Goal: Task Accomplishment & Management: Manage account settings

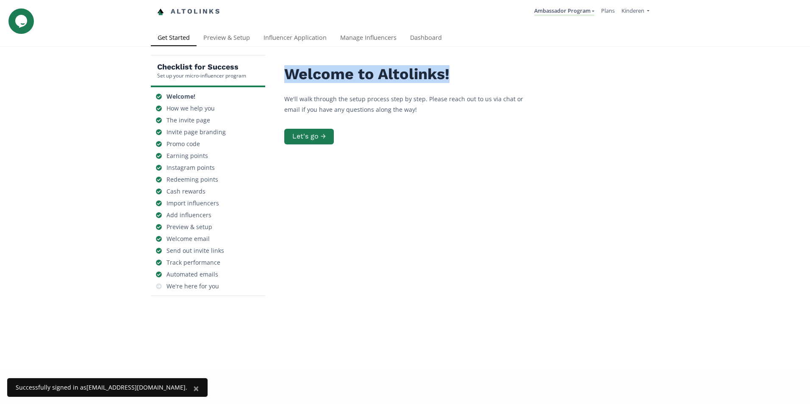
drag, startPoint x: 281, startPoint y: 76, endPoint x: 453, endPoint y: 77, distance: 172.4
click at [453, 77] on h2 "Welcome to Altolinks!" at bounding box center [411, 74] width 254 height 17
click at [454, 78] on h2 "Welcome to Altolinks!" at bounding box center [411, 74] width 254 height 17
drag, startPoint x: 453, startPoint y: 77, endPoint x: 284, endPoint y: 75, distance: 169.4
click at [284, 75] on h2 "Welcome to Altolinks!" at bounding box center [411, 74] width 254 height 17
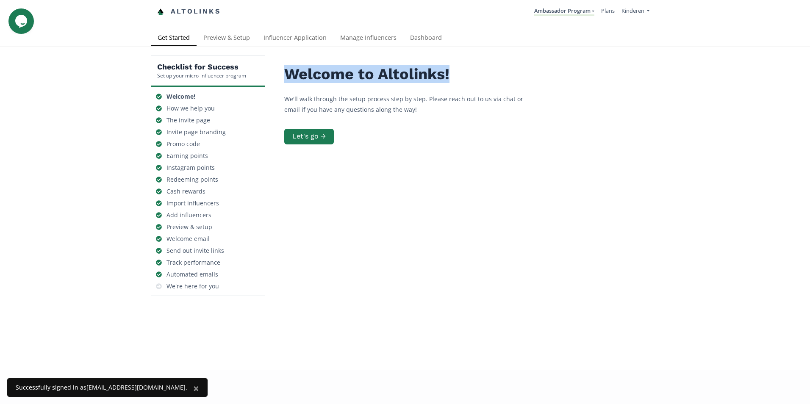
click at [284, 75] on h2 "Welcome to Altolinks!" at bounding box center [411, 74] width 254 height 17
drag, startPoint x: 285, startPoint y: 75, endPoint x: 448, endPoint y: 75, distance: 163.1
click at [448, 75] on h2 "Welcome to Altolinks!" at bounding box center [411, 74] width 254 height 17
drag, startPoint x: 448, startPoint y: 76, endPoint x: 285, endPoint y: 78, distance: 163.1
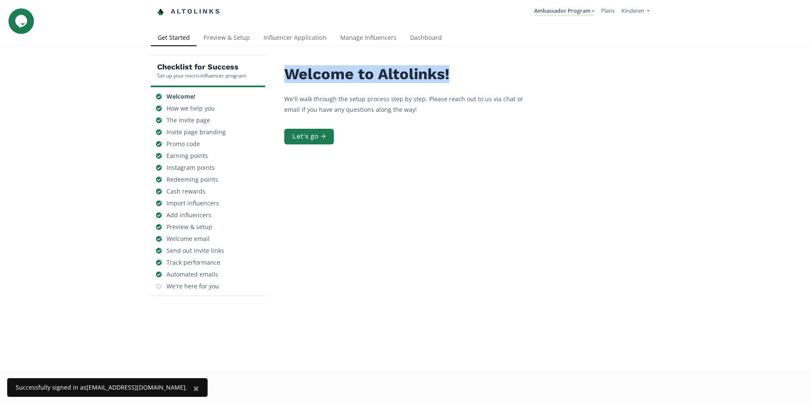
click at [285, 78] on h2 "Welcome to Altolinks!" at bounding box center [411, 74] width 254 height 17
click at [285, 79] on h2 "Welcome to Altolinks!" at bounding box center [411, 74] width 254 height 17
click at [285, 76] on h2 "Welcome to Altolinks!" at bounding box center [411, 74] width 254 height 17
drag, startPoint x: 286, startPoint y: 78, endPoint x: 449, endPoint y: 83, distance: 162.7
click at [449, 83] on h2 "Welcome to Altolinks!" at bounding box center [411, 74] width 254 height 17
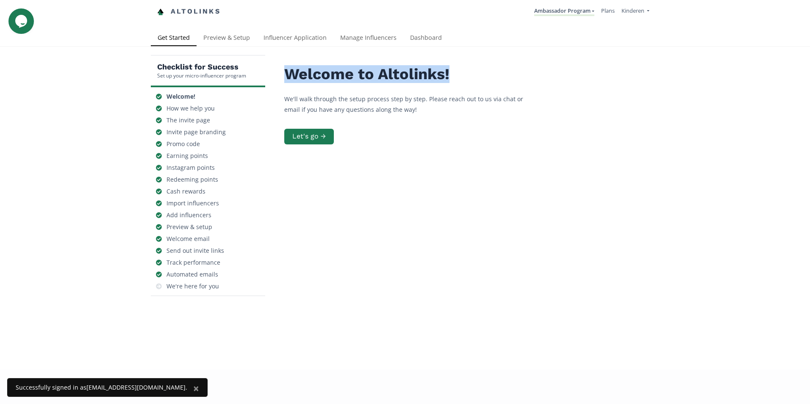
click at [449, 83] on h2 "Welcome to Altolinks!" at bounding box center [411, 74] width 254 height 17
click at [294, 42] on link "Influencer Application" at bounding box center [295, 38] width 77 height 17
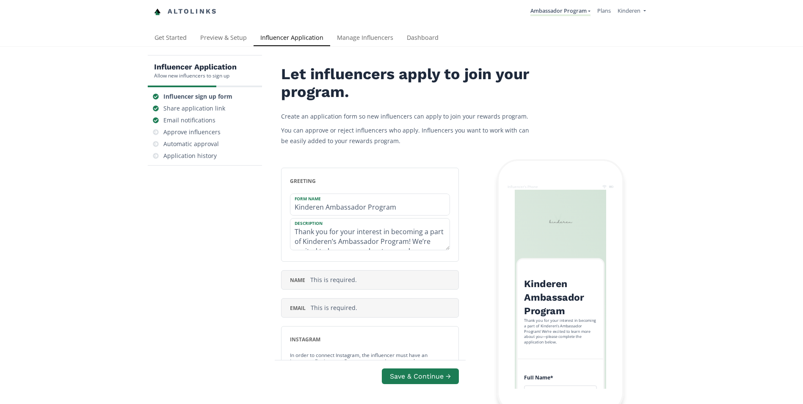
click at [234, 40] on link "Preview & Setup" at bounding box center [224, 38] width 60 height 17
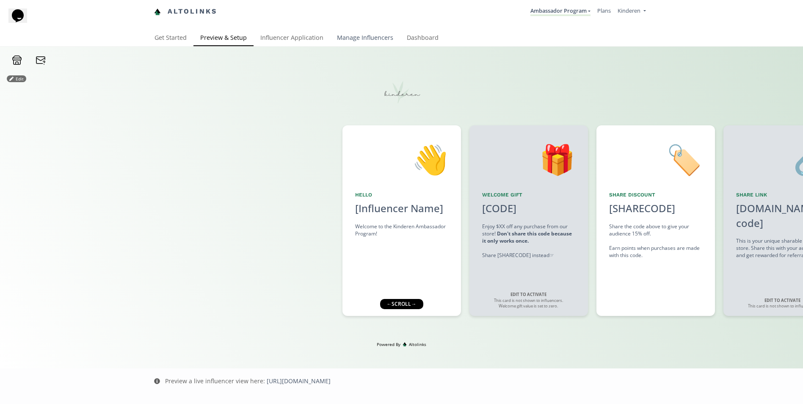
click at [375, 39] on link "Manage Influencers" at bounding box center [365, 38] width 70 height 17
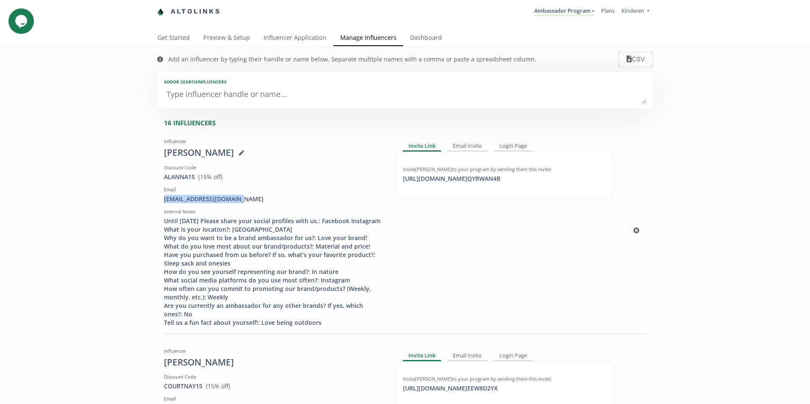
drag, startPoint x: 240, startPoint y: 201, endPoint x: 150, endPoint y: 201, distance: 90.2
copy div "alannatchir@hotmail.com"
drag, startPoint x: 535, startPoint y: 180, endPoint x: 397, endPoint y: 179, distance: 138.1
click at [403, 179] on div "https://app.altolinks.com/invite/ QYRWAN4B click to copy" at bounding box center [504, 179] width 203 height 8
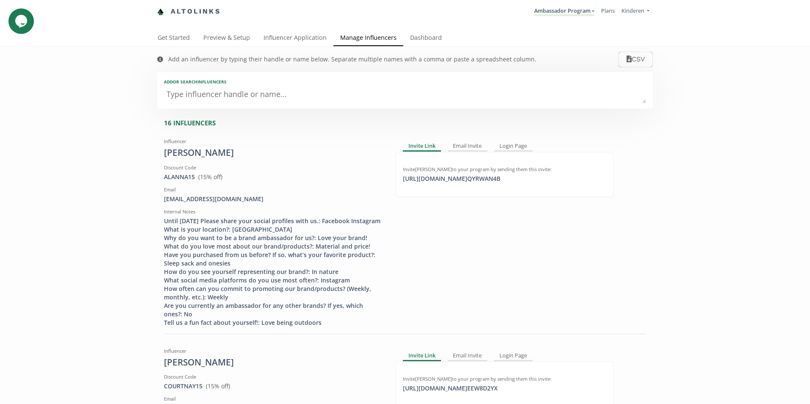
drag, startPoint x: 397, startPoint y: 179, endPoint x: 447, endPoint y: 195, distance: 53.0
click at [450, 198] on div "Invite Link Email Invite Login Page Invite Alanna greene to your program by sen…" at bounding box center [504, 231] width 231 height 192
click at [418, 171] on div "click to copy" at bounding box center [418, 172] width 30 height 8
drag, startPoint x: 503, startPoint y: 149, endPoint x: 510, endPoint y: 154, distance: 8.2
click at [503, 149] on div "Login Page" at bounding box center [513, 146] width 39 height 10
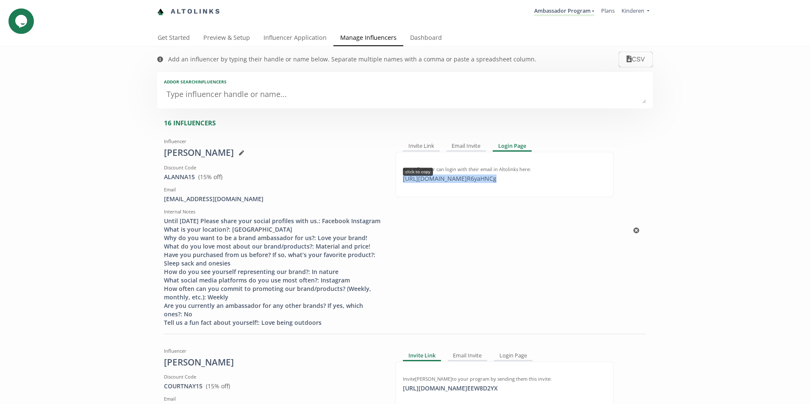
drag, startPoint x: 546, startPoint y: 180, endPoint x: 399, endPoint y: 180, distance: 147.0
click at [403, 180] on div "Any influencer can login with their email in Altolinks here: https://app.altoli…" at bounding box center [504, 174] width 203 height 17
copy div "https://app.altolinks.com/program/ R6yaHNCg"
drag, startPoint x: 399, startPoint y: 180, endPoint x: 446, endPoint y: 177, distance: 47.1
click at [446, 177] on div "https://app.altolinks.com/program/ R6yaHNCg click to copy" at bounding box center [450, 179] width 104 height 8
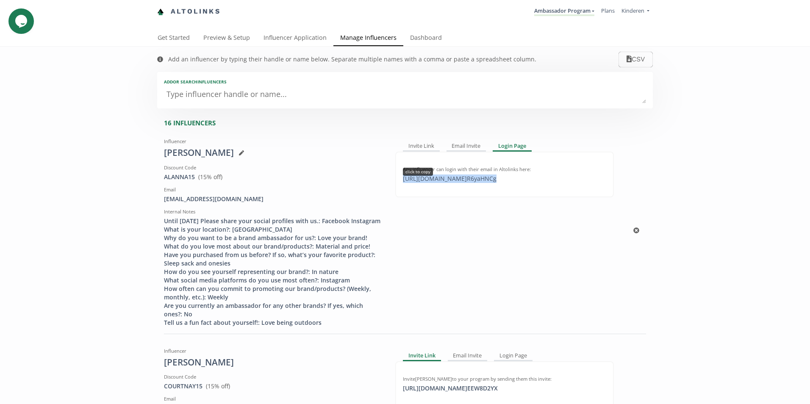
copy div "https://app.altolinks.com/program/ R6yaHNCg"
click at [412, 173] on div "copied" at bounding box center [414, 172] width 23 height 8
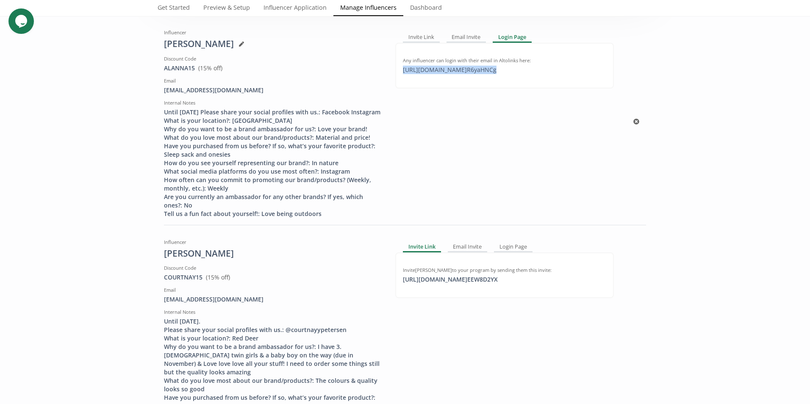
scroll to position [169, 0]
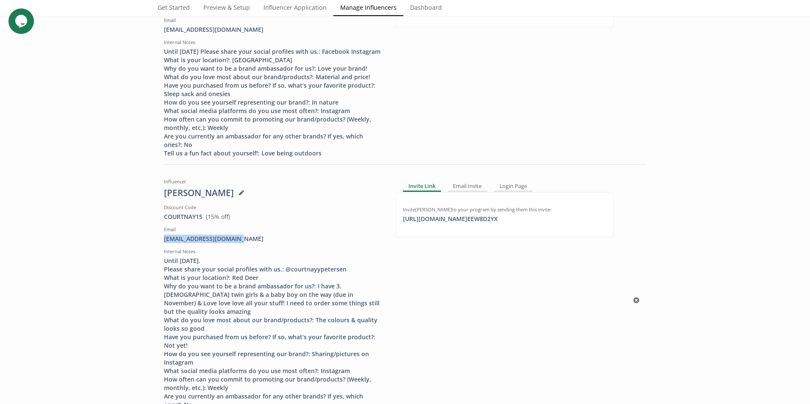
drag, startPoint x: 242, startPoint y: 246, endPoint x: 156, endPoint y: 247, distance: 86.0
click at [158, 247] on div "Influencer Courtnay Petersen Discount Code COURTNAY15 View in Shopify Admin ( 1…" at bounding box center [273, 301] width 231 height 252
copy div "cmalsbury19@outlook.com"
click at [412, 216] on div "copied" at bounding box center [414, 212] width 23 height 8
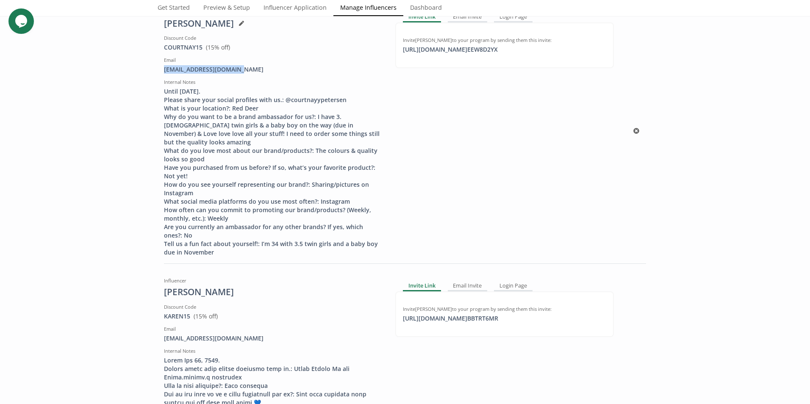
scroll to position [508, 0]
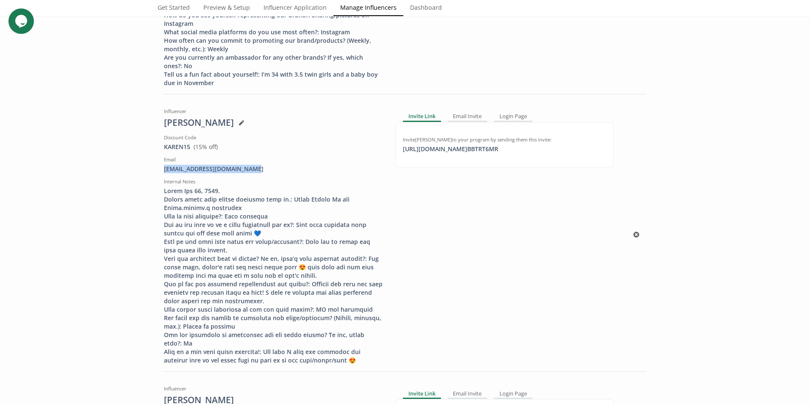
drag, startPoint x: 261, startPoint y: 169, endPoint x: 157, endPoint y: 169, distance: 103.8
click at [158, 169] on div "Influencer Karen Stephenson Discount Code KAREN15 View in Shopify Admin ( 15 % …" at bounding box center [273, 235] width 231 height 260
copy div "Karenstephenson82@gmail.com"
click at [421, 142] on div "click to copy" at bounding box center [418, 142] width 30 height 8
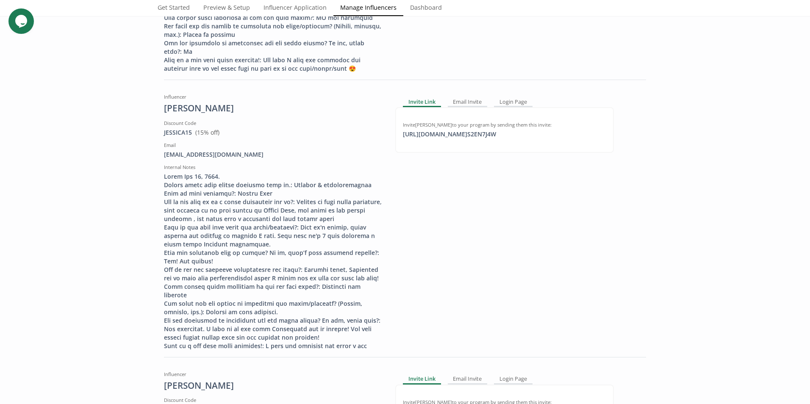
scroll to position [805, 0]
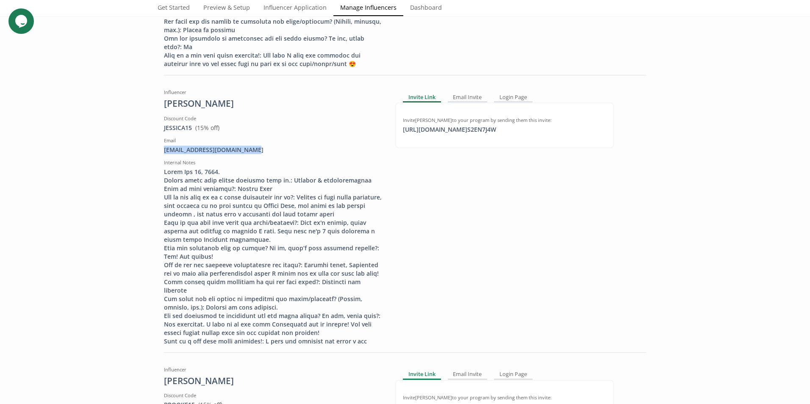
drag, startPoint x: 254, startPoint y: 148, endPoint x: 154, endPoint y: 150, distance: 100.4
copy div "jessicastephens72@gmail.com"
click at [421, 122] on div "click to copy" at bounding box center [418, 123] width 30 height 8
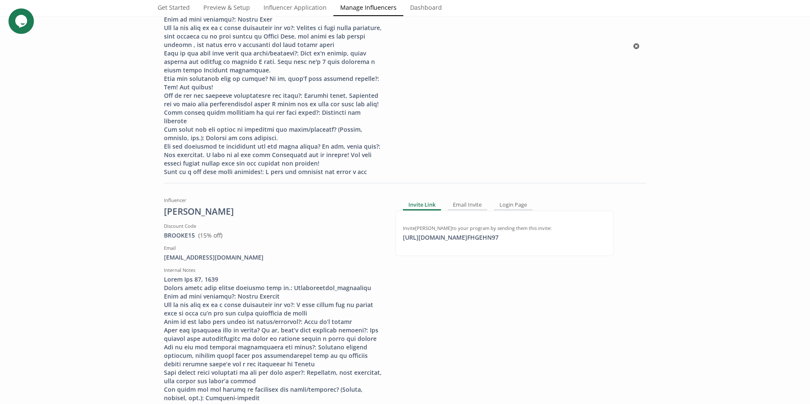
scroll to position [1144, 0]
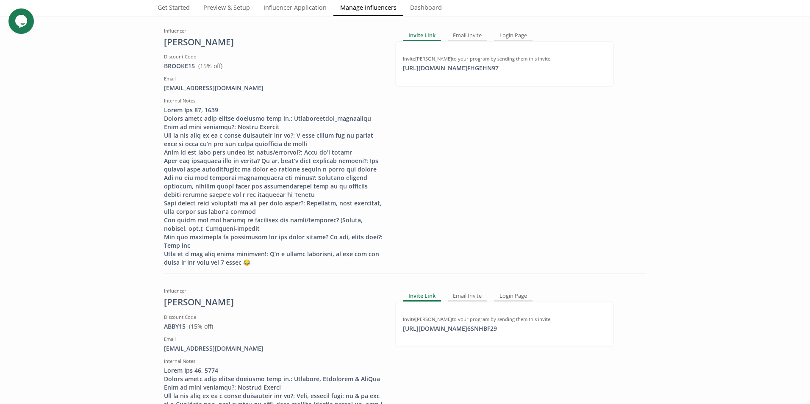
drag, startPoint x: 245, startPoint y: 95, endPoint x: 153, endPoint y: 96, distance: 91.9
click at [153, 96] on div "Add an influencer by typing their handle or name below. Separate multiple names…" at bounding box center [405, 309] width 508 height 2812
click at [271, 92] on div "brooke.weatherald112@gmail.com" at bounding box center [273, 88] width 219 height 8
drag, startPoint x: 271, startPoint y: 100, endPoint x: 166, endPoint y: 98, distance: 105.1
click at [166, 92] on div "brooke.weatherald112@gmail.com" at bounding box center [273, 88] width 219 height 8
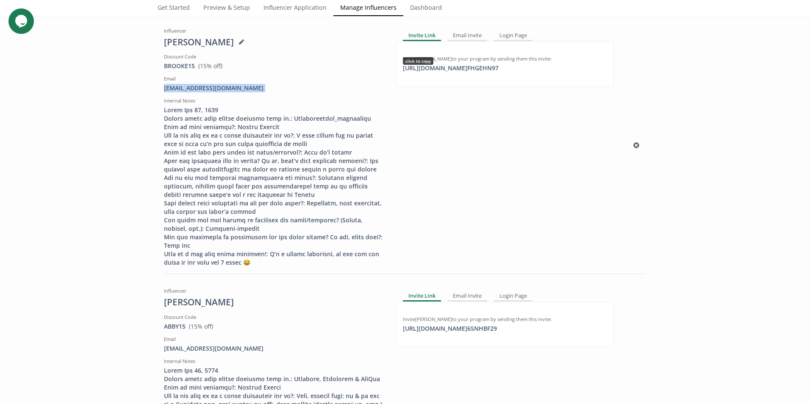
click at [422, 65] on div "click to copy" at bounding box center [418, 61] width 30 height 8
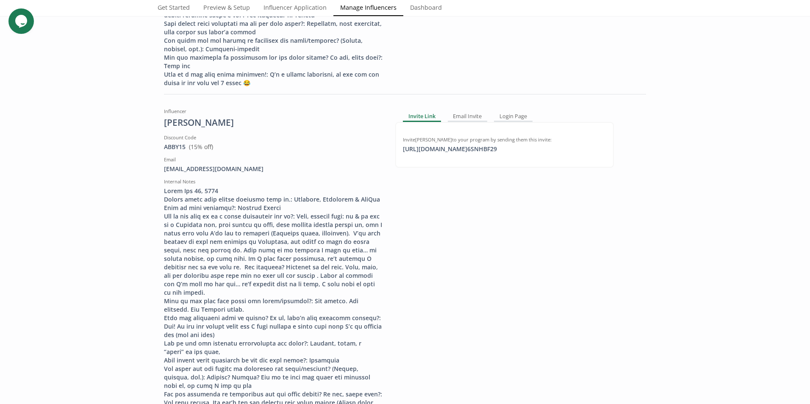
scroll to position [1355, 0]
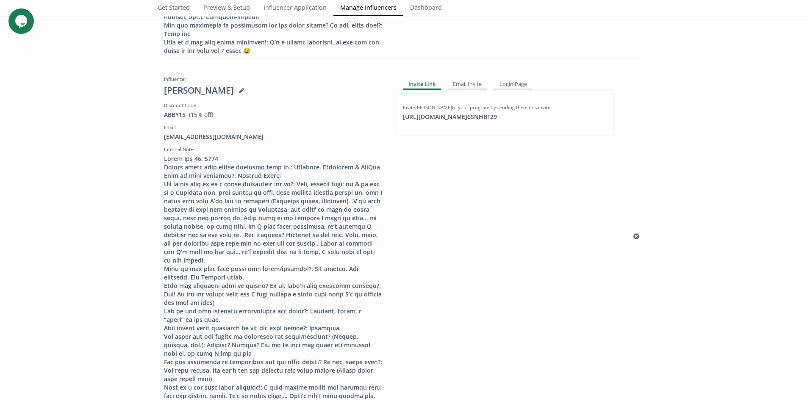
drag, startPoint x: 263, startPoint y: 146, endPoint x: 157, endPoint y: 145, distance: 106.7
click at [158, 145] on div "Influencer Abby Burns Discount Code ABBY15 View in Shopify Admin ( 15 % off) Em…" at bounding box center [273, 236] width 231 height 328
copy div "lovetheburnsboutique@gmail.com"
click at [412, 114] on div "click to copy" at bounding box center [418, 110] width 30 height 8
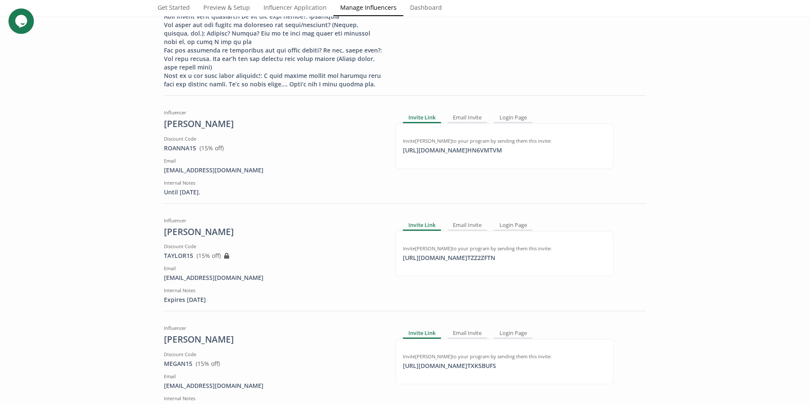
scroll to position [1694, 0]
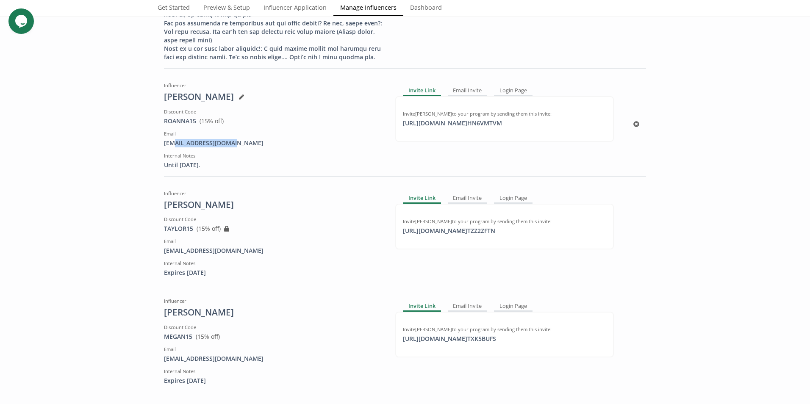
drag, startPoint x: 234, startPoint y: 152, endPoint x: 169, endPoint y: 153, distance: 65.2
click at [169, 147] on div "rosette1072@gmail.com" at bounding box center [273, 143] width 219 height 8
drag, startPoint x: 257, startPoint y: 164, endPoint x: 239, endPoint y: 158, distance: 18.3
click at [257, 159] on div "Internal Notes" at bounding box center [273, 155] width 219 height 7
drag, startPoint x: 237, startPoint y: 152, endPoint x: 159, endPoint y: 152, distance: 77.9
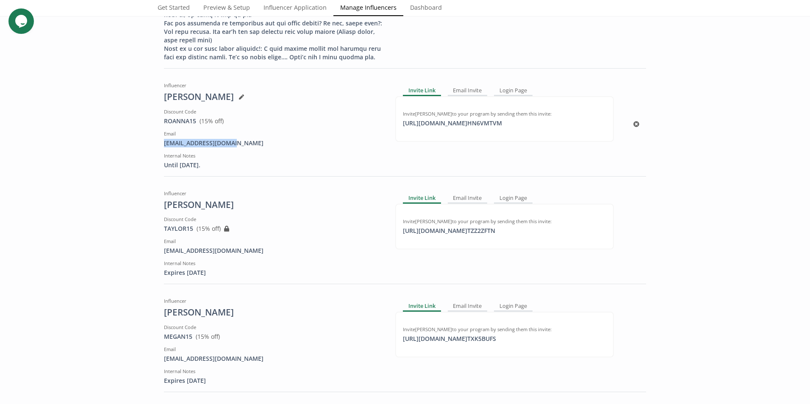
click at [159, 152] on div "Influencer Roanna Rosette Discount Code ROANNA15 View in Shopify Admin ( 15 % o…" at bounding box center [273, 124] width 231 height 91
click at [417, 120] on div "copied" at bounding box center [414, 116] width 23 height 8
click at [412, 120] on div "copied" at bounding box center [414, 116] width 23 height 8
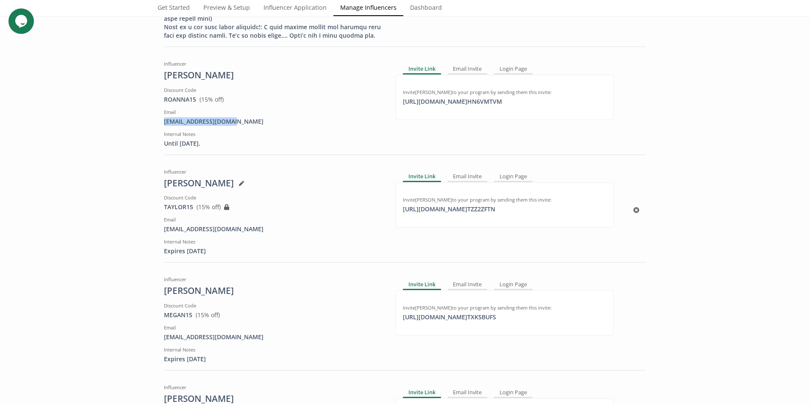
scroll to position [1737, 0]
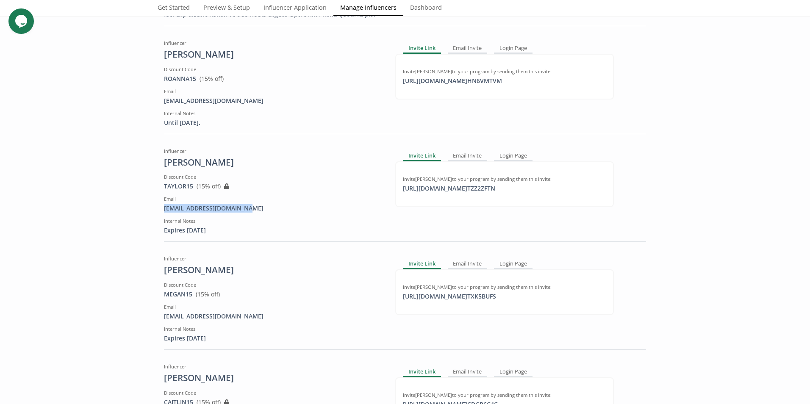
drag, startPoint x: 247, startPoint y: 217, endPoint x: 151, endPoint y: 217, distance: 95.7
click at [275, 213] on div "taylorchalifoux@gmail.com" at bounding box center [273, 208] width 219 height 8
click at [413, 185] on div "click to copy" at bounding box center [418, 181] width 30 height 8
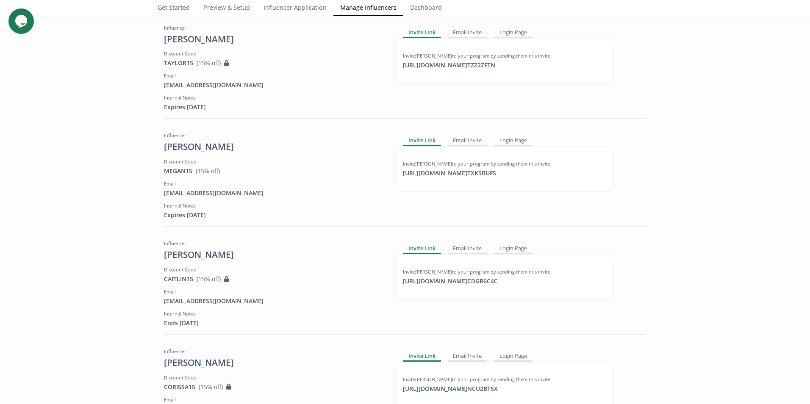
scroll to position [1859, 0]
click at [426, 4] on link "Dashboard" at bounding box center [425, 8] width 45 height 17
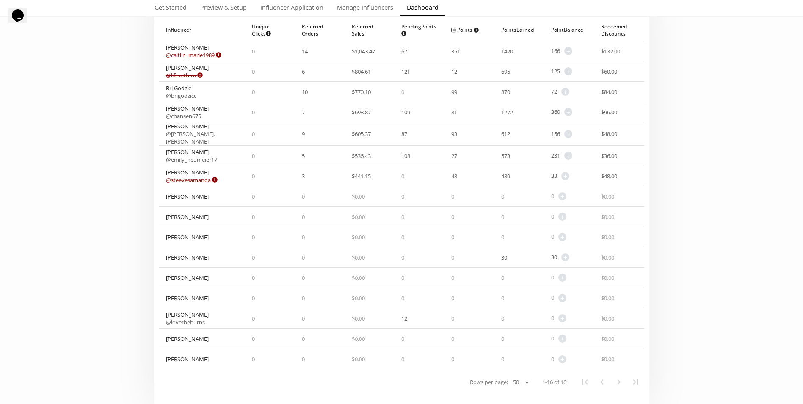
scroll to position [85, 0]
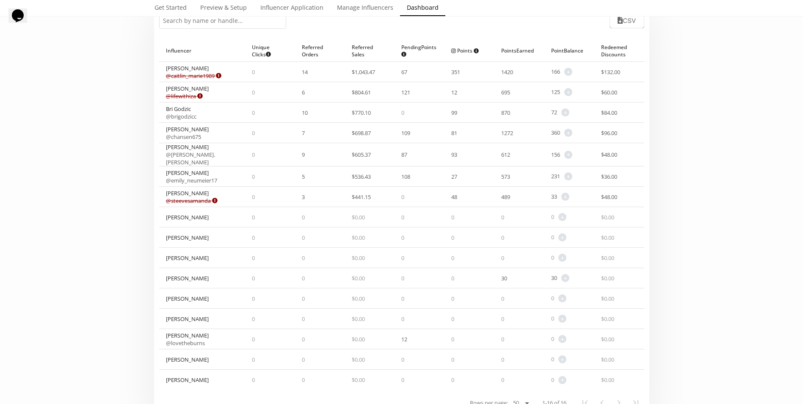
click at [305, 175] on div "5" at bounding box center [320, 176] width 50 height 20
click at [177, 170] on div "[PERSON_NAME] @ emily_neumeier17" at bounding box center [191, 176] width 51 height 15
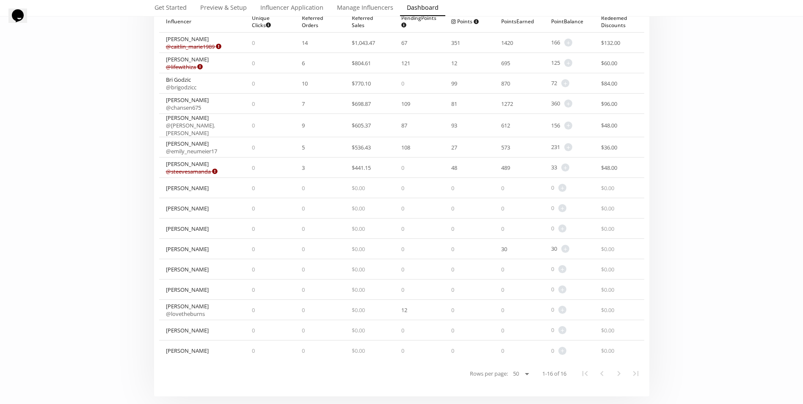
scroll to position [127, 0]
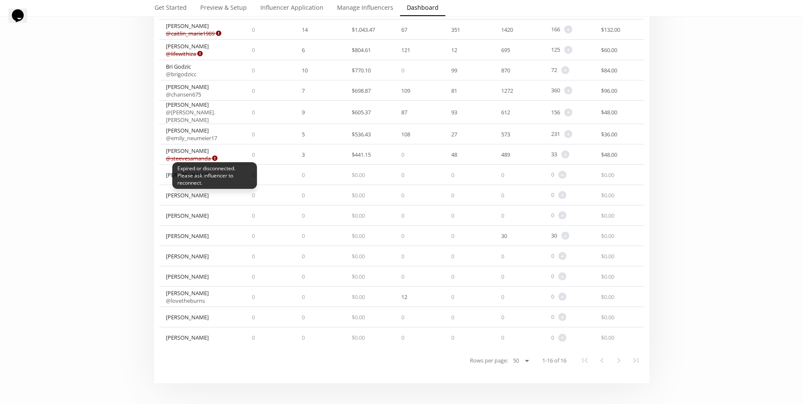
click at [217, 156] on icon at bounding box center [215, 159] width 6 height 6
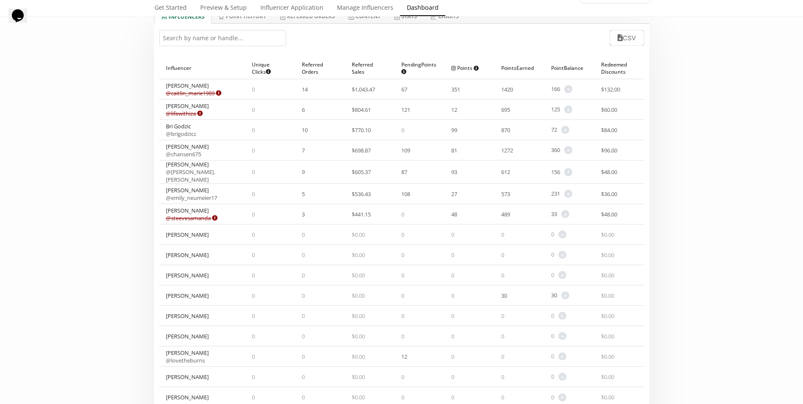
scroll to position [0, 0]
